Goal: Task Accomplishment & Management: Use online tool/utility

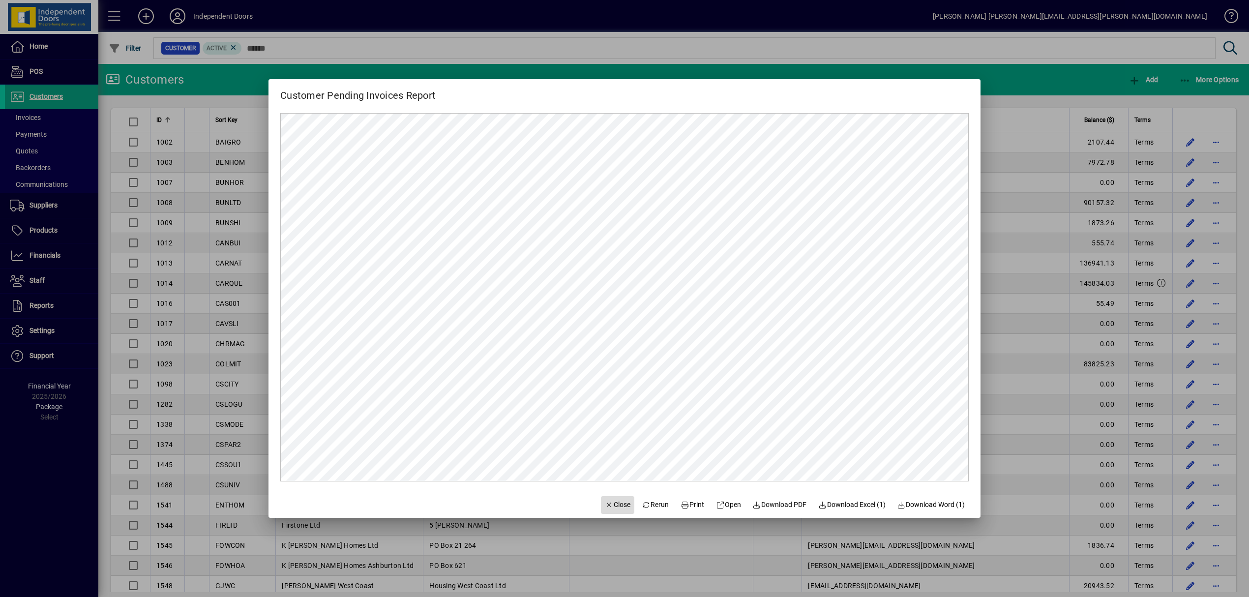
drag, startPoint x: 612, startPoint y: 507, endPoint x: 612, endPoint y: 497, distance: 10.8
click at [612, 506] on span "Close" at bounding box center [618, 505] width 26 height 10
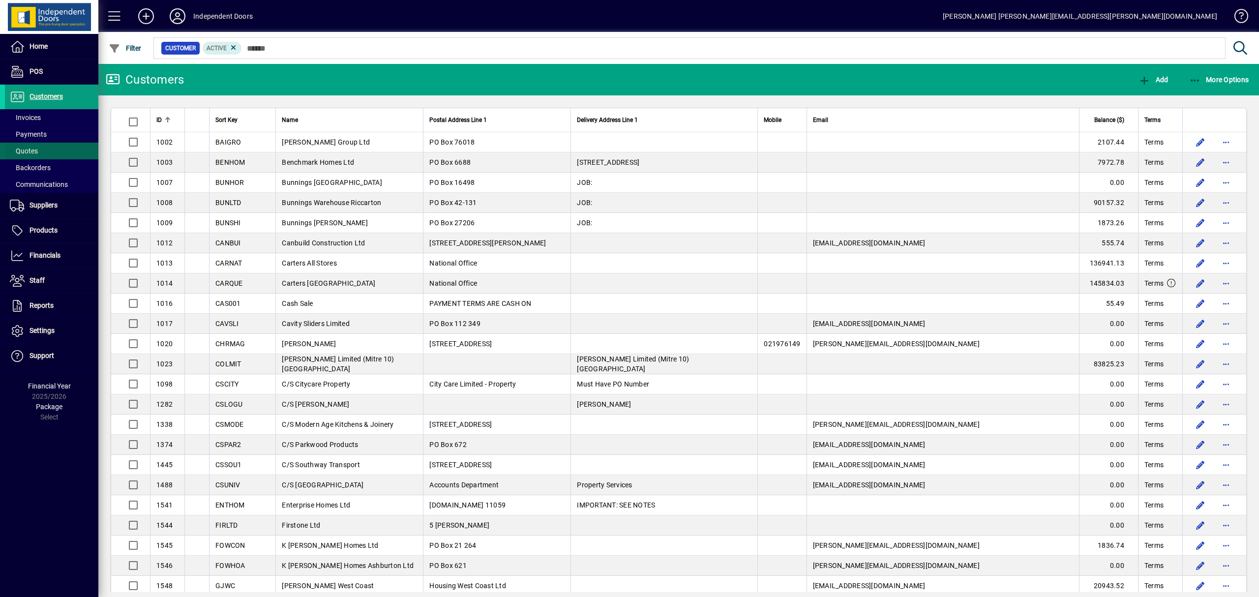
click at [36, 146] on span "Quotes" at bounding box center [21, 151] width 33 height 10
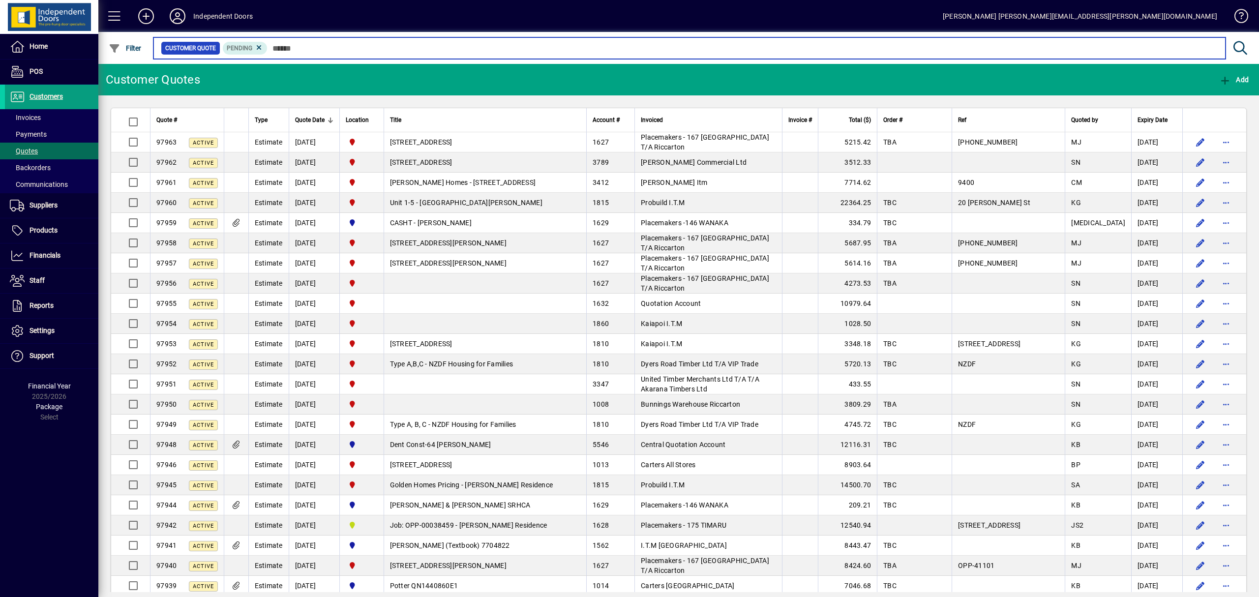
click at [319, 49] on input "text" at bounding box center [742, 48] width 950 height 14
paste input "*****"
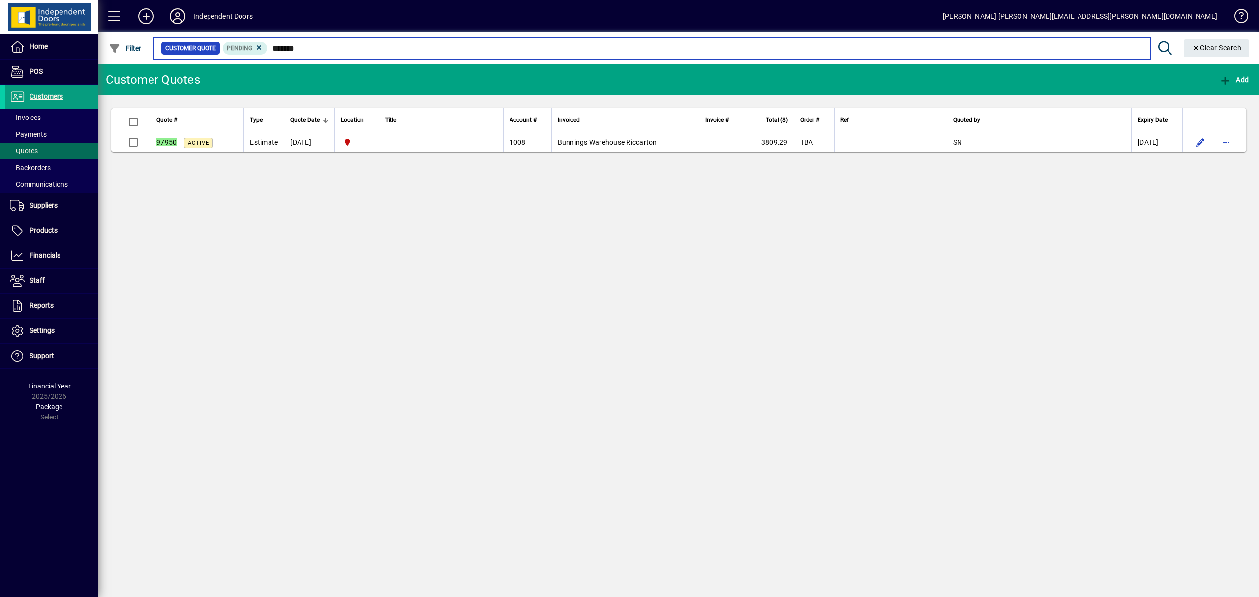
type input "*****"
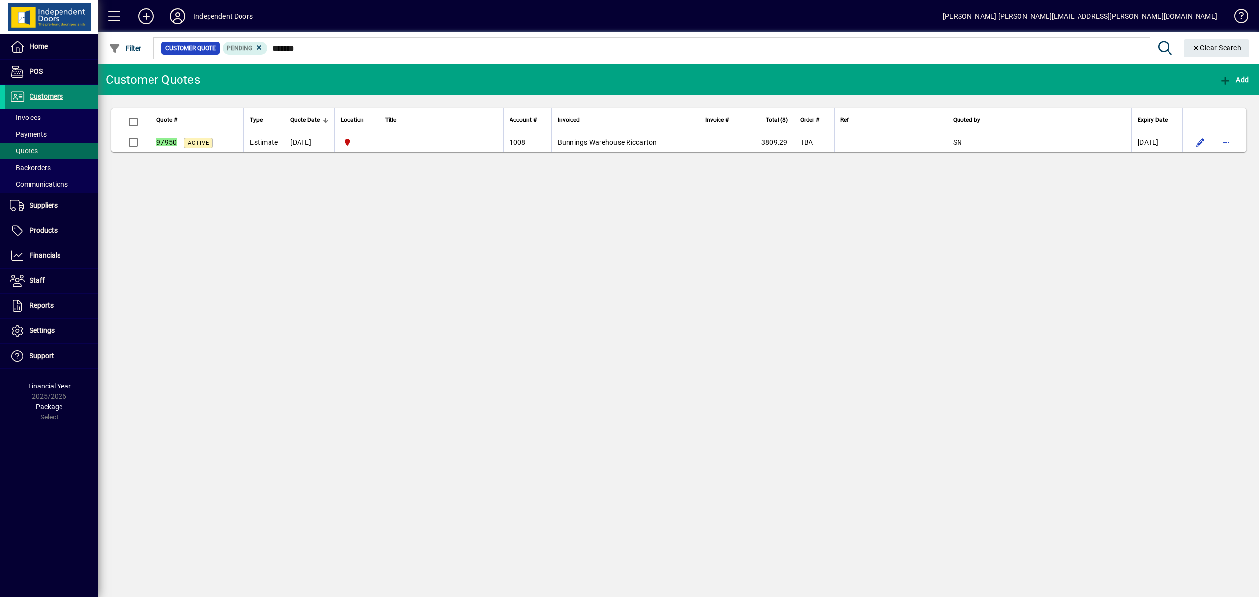
click at [51, 93] on span "Customers" at bounding box center [46, 96] width 33 height 8
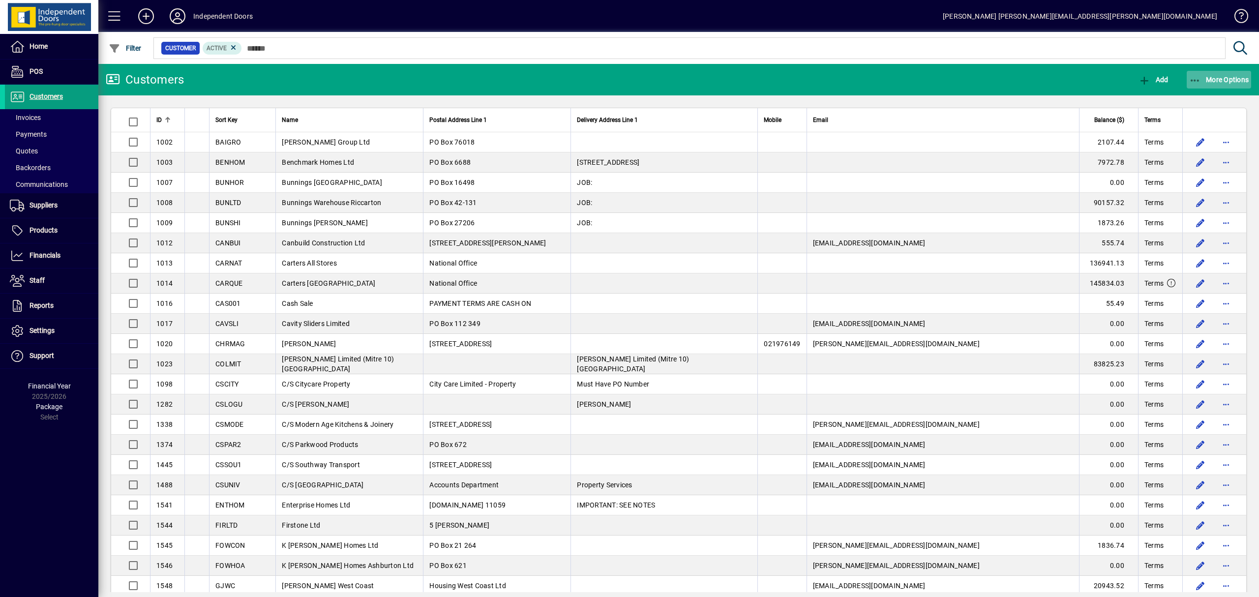
click at [1200, 77] on icon "button" at bounding box center [1195, 81] width 12 height 10
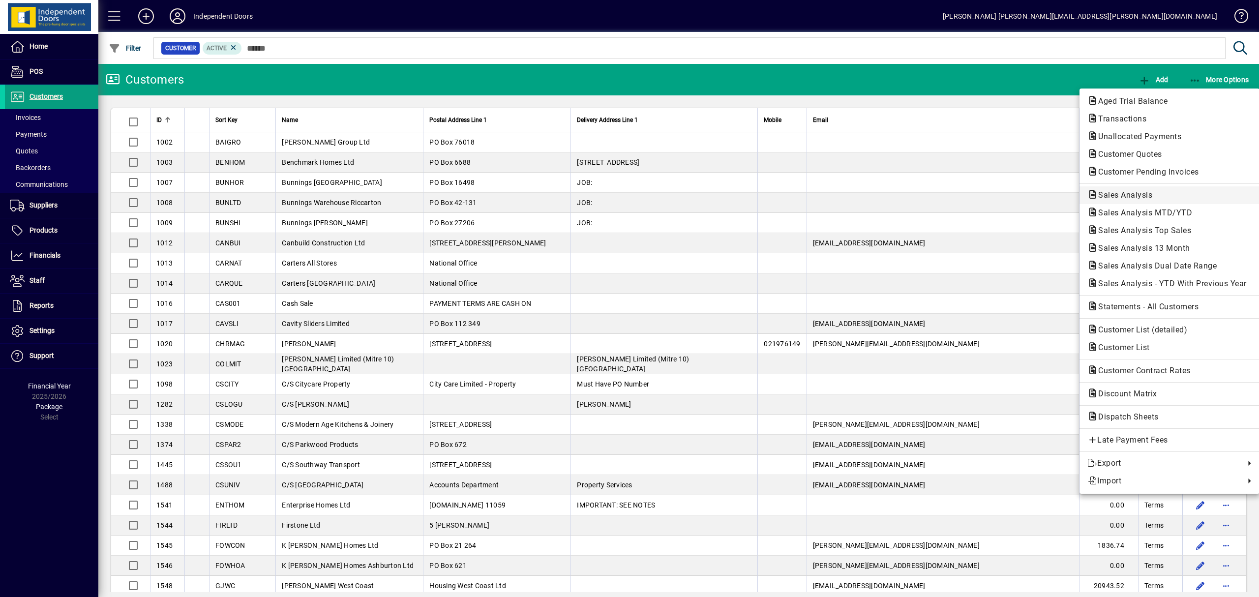
click at [1141, 192] on span "Sales Analysis" at bounding box center [1122, 194] width 70 height 9
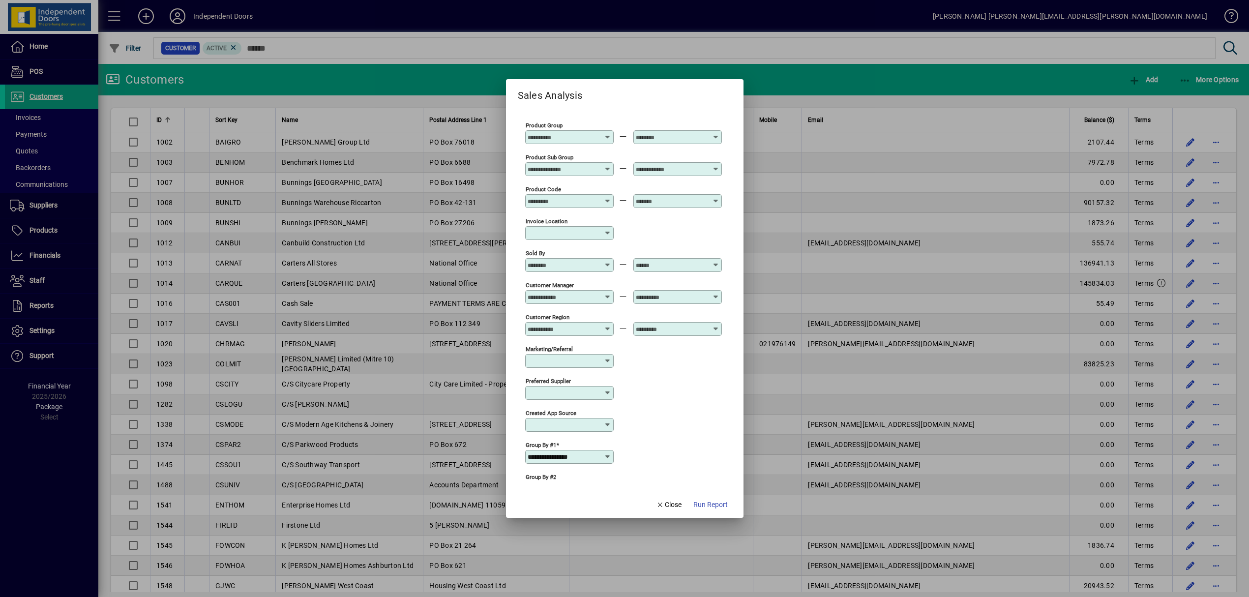
scroll to position [229, 0]
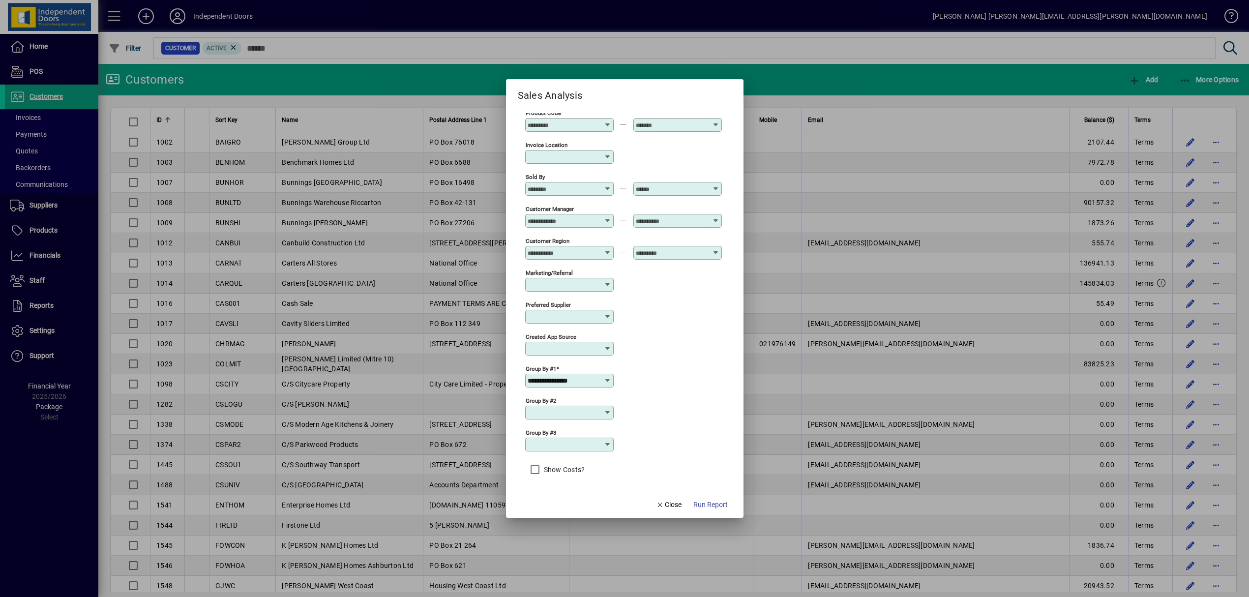
click at [608, 384] on icon at bounding box center [608, 381] width 8 height 8
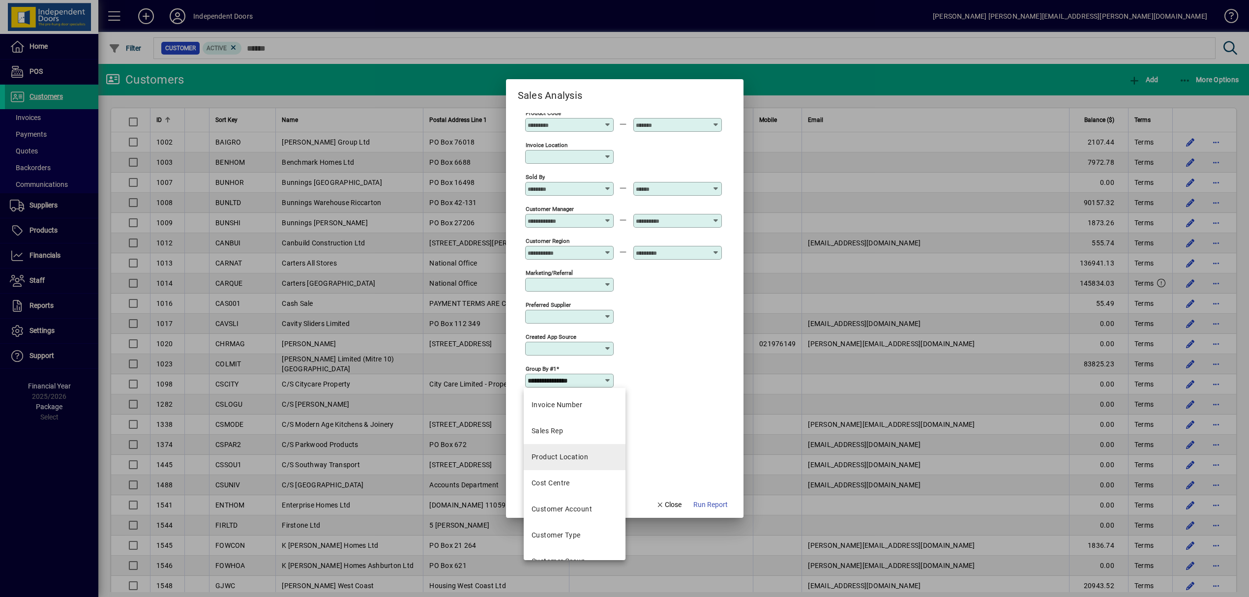
click at [586, 457] on div "Product Location" at bounding box center [560, 457] width 57 height 10
type input "**********"
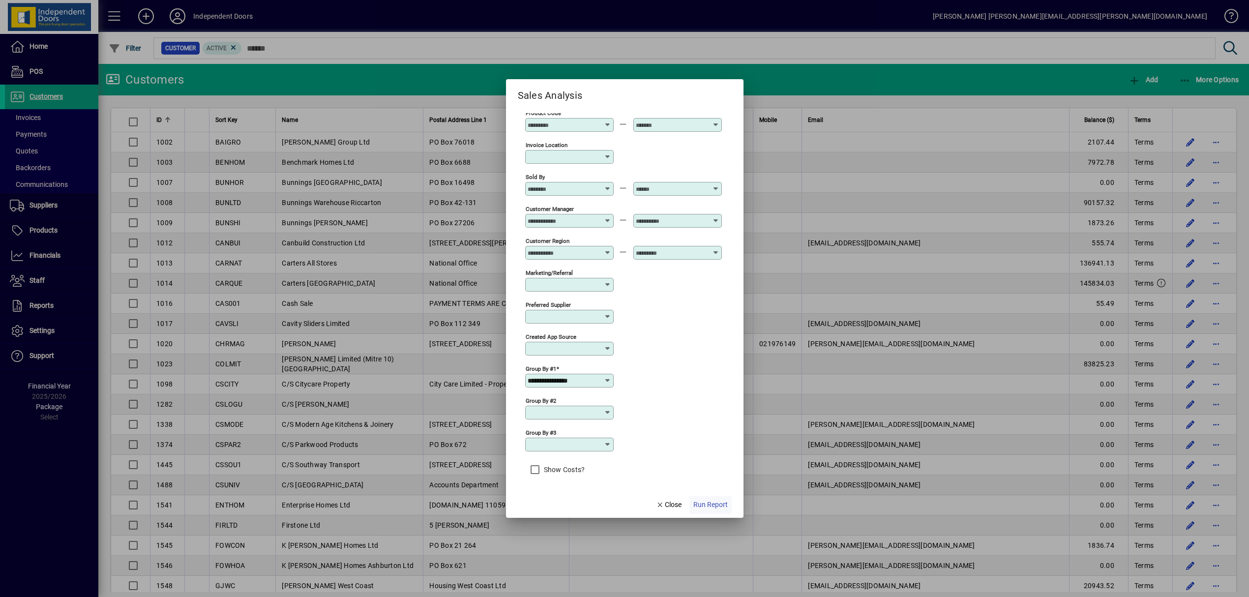
click at [709, 503] on span "Run Report" at bounding box center [710, 505] width 34 height 10
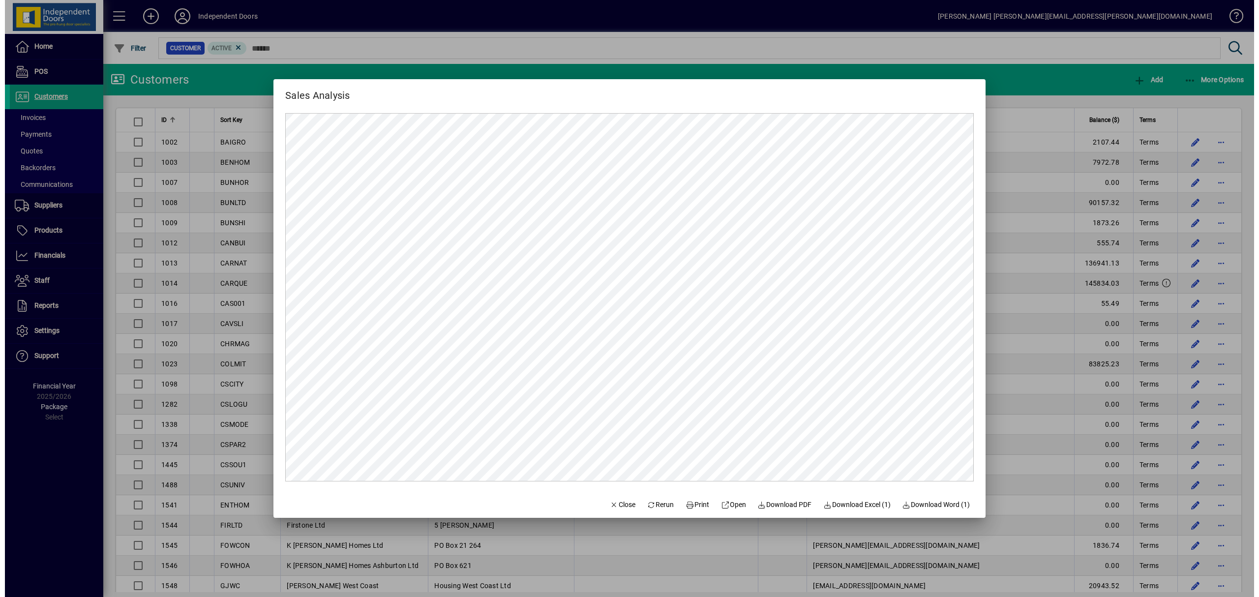
scroll to position [0, 0]
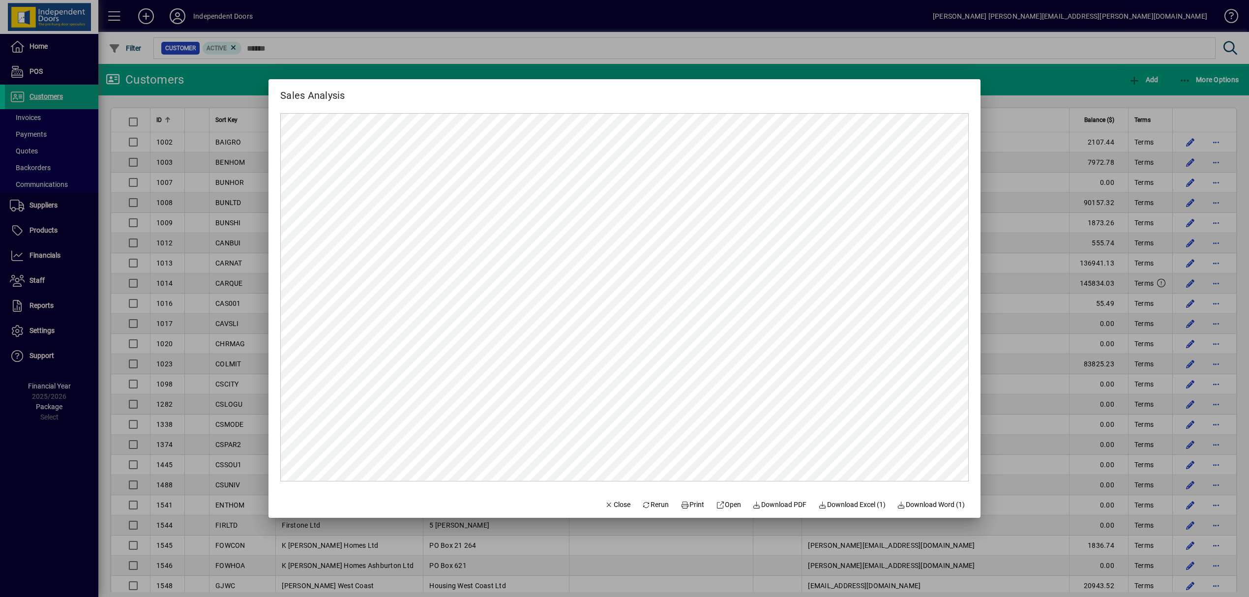
click at [238, 75] on div at bounding box center [624, 298] width 1249 height 597
